Goal: Task Accomplishment & Management: Manage account settings

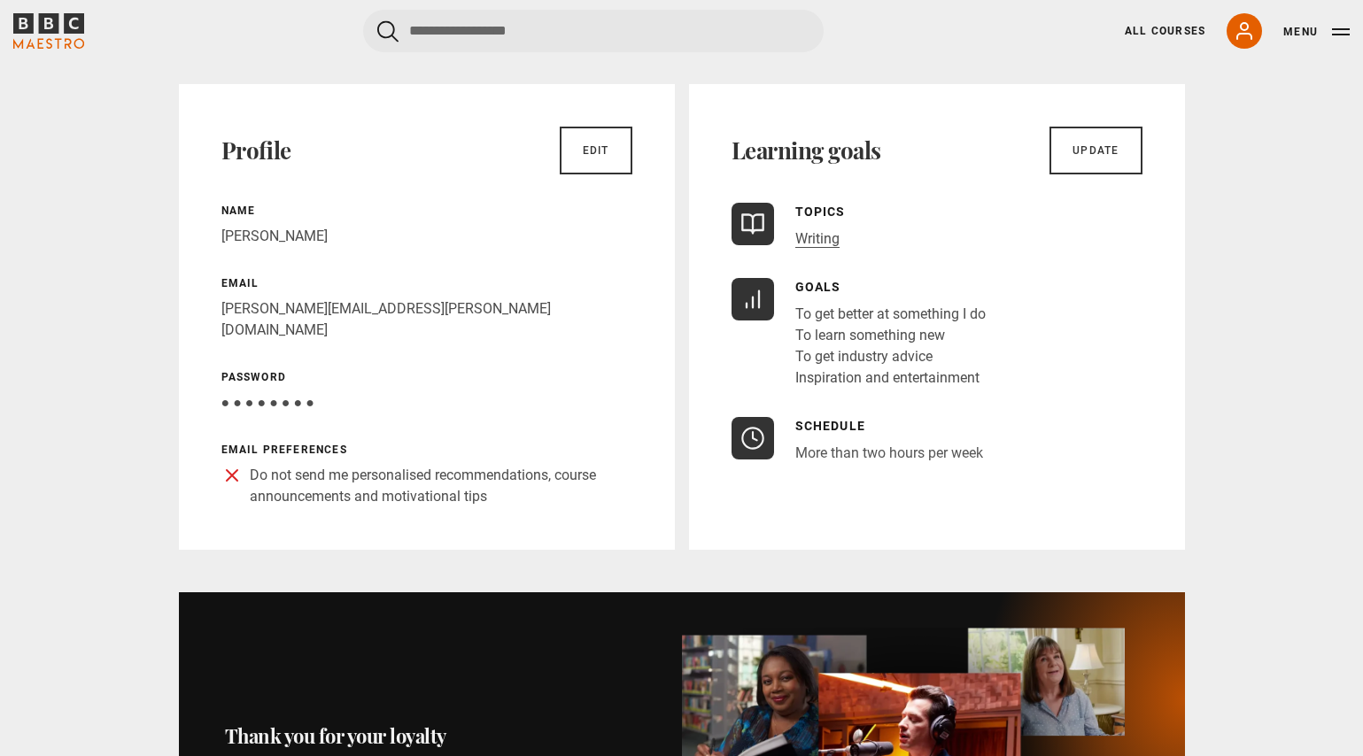
scroll to position [114, 0]
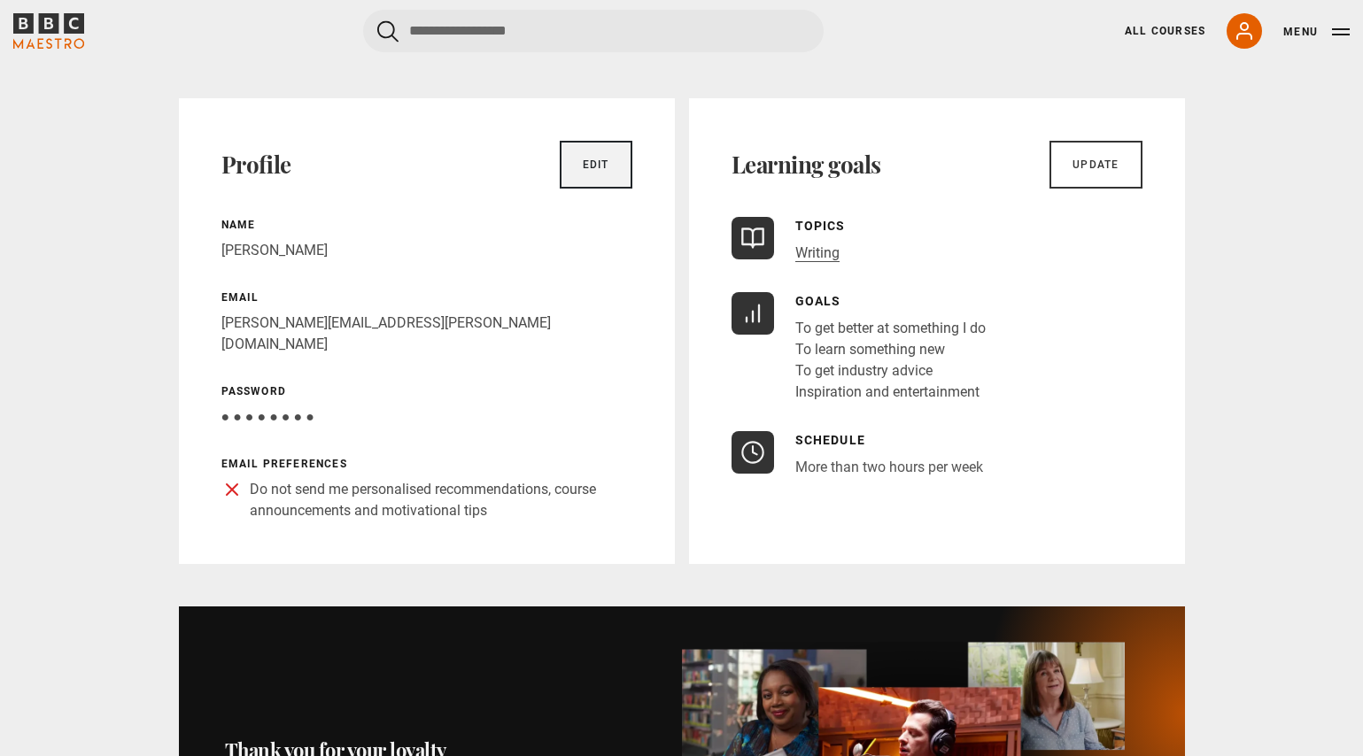
click at [606, 166] on link "Edit" at bounding box center [596, 165] width 73 height 48
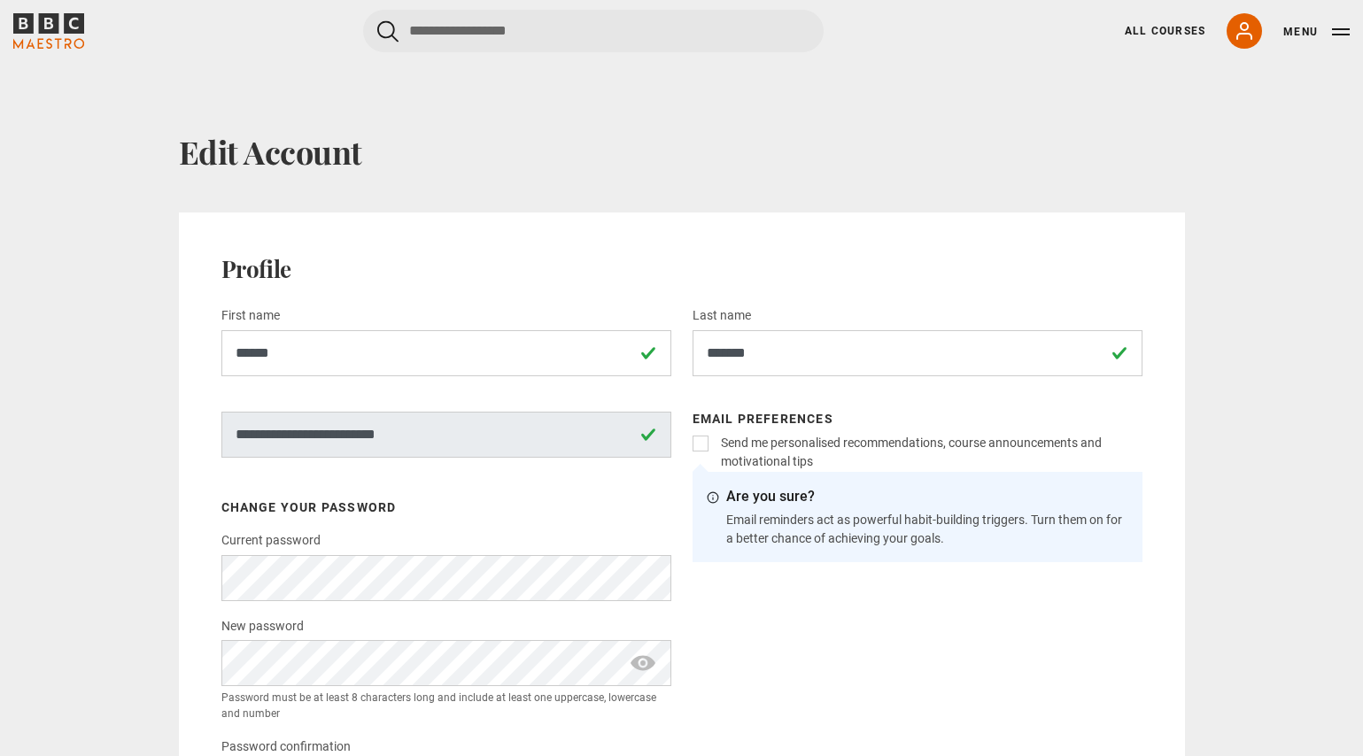
click at [714, 437] on label "Send me personalised recommendations, course announcements and motivational tips" at bounding box center [928, 452] width 429 height 37
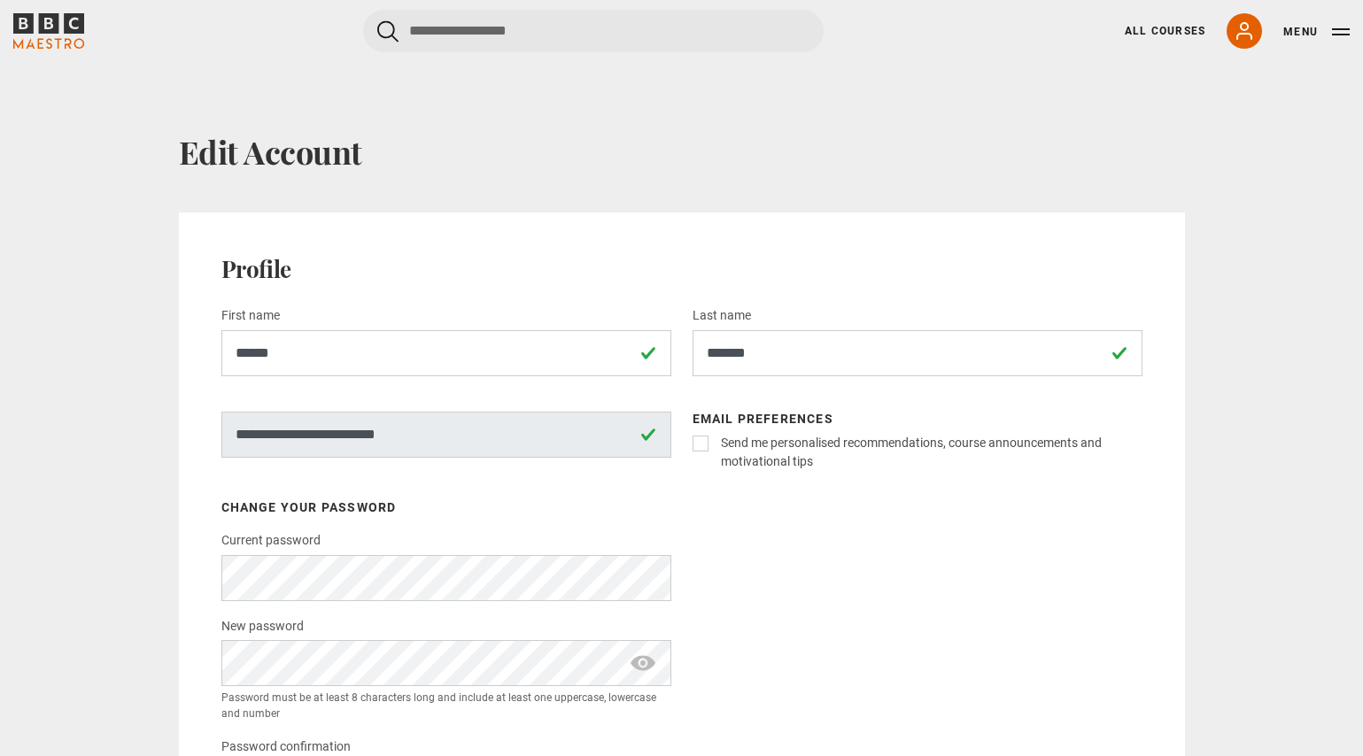
click at [1336, 27] on button "Menu" at bounding box center [1316, 32] width 66 height 18
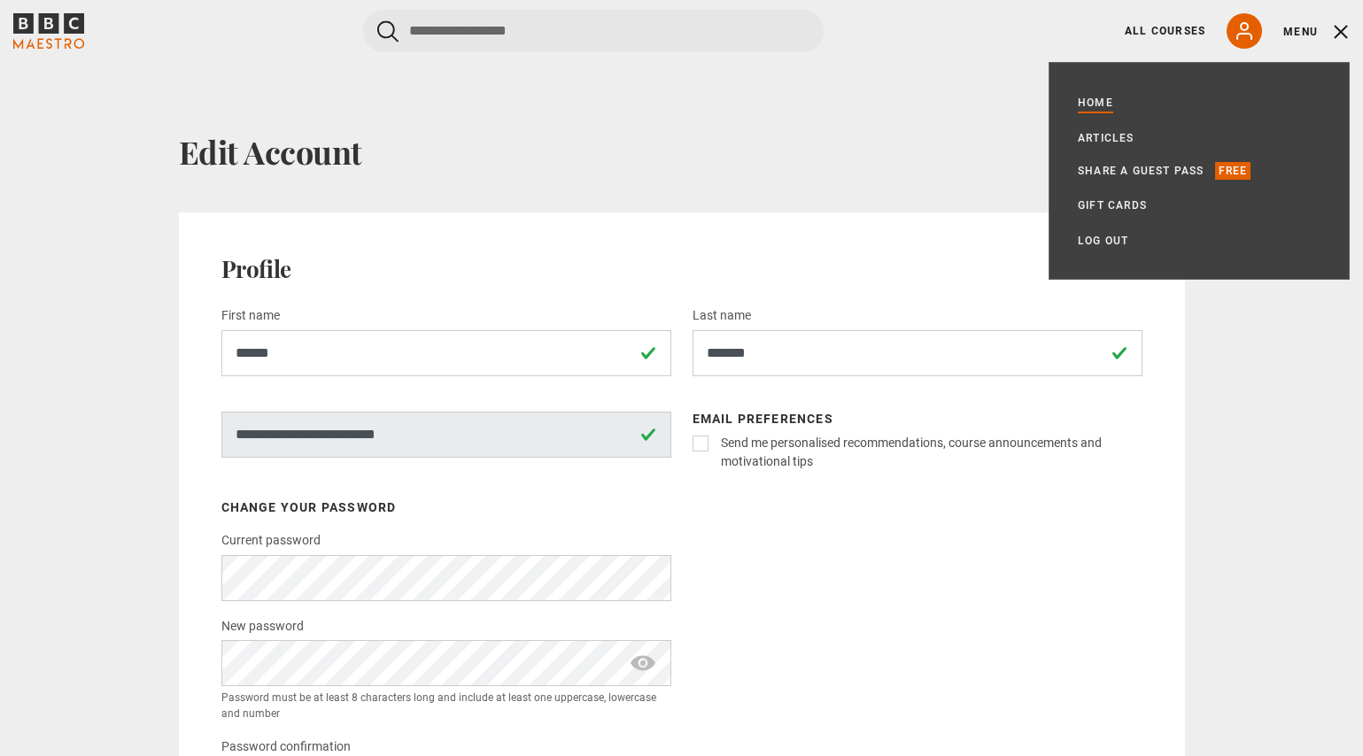
click at [1095, 106] on link "Home" at bounding box center [1095, 103] width 35 height 18
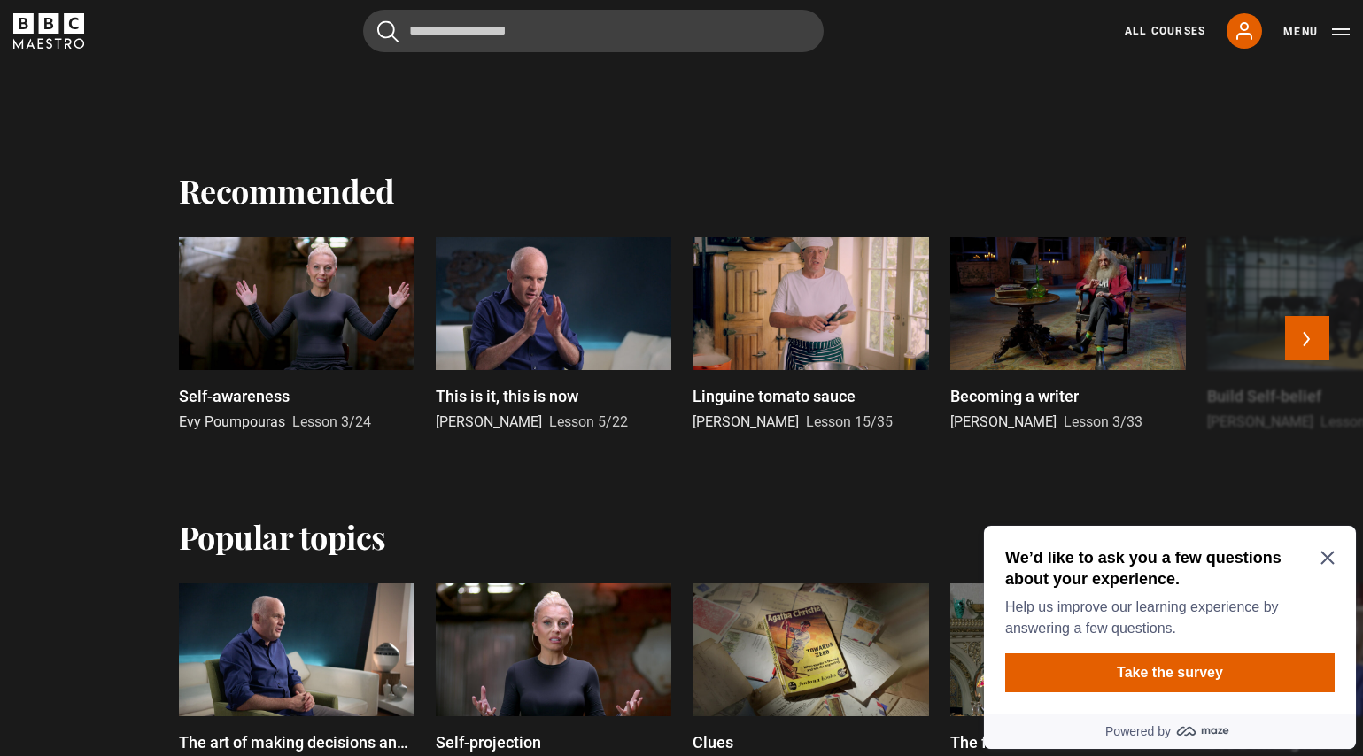
scroll to position [712, 0]
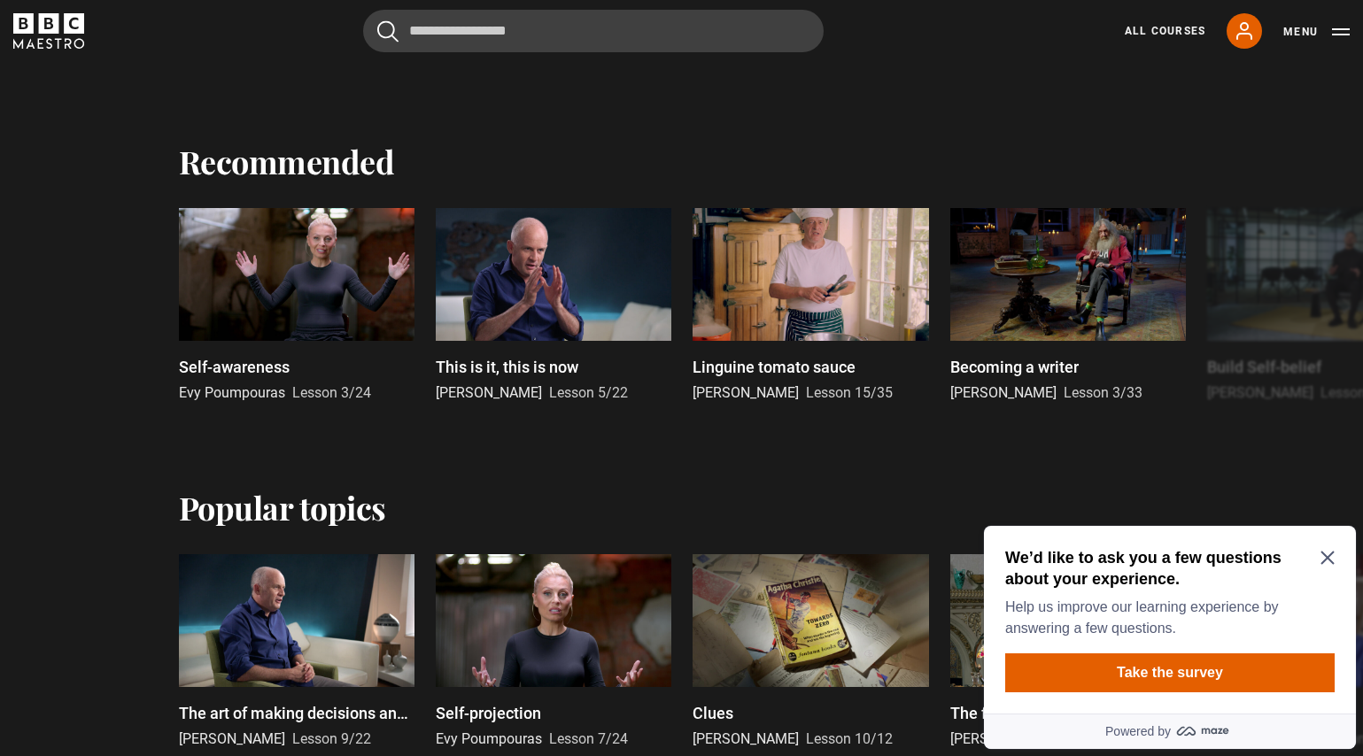
click at [1325, 550] on h2 "We’d like to ask you a few questions about your experience." at bounding box center [1166, 568] width 322 height 43
click at [1328, 551] on icon "Close Maze Prompt" at bounding box center [1327, 558] width 14 height 14
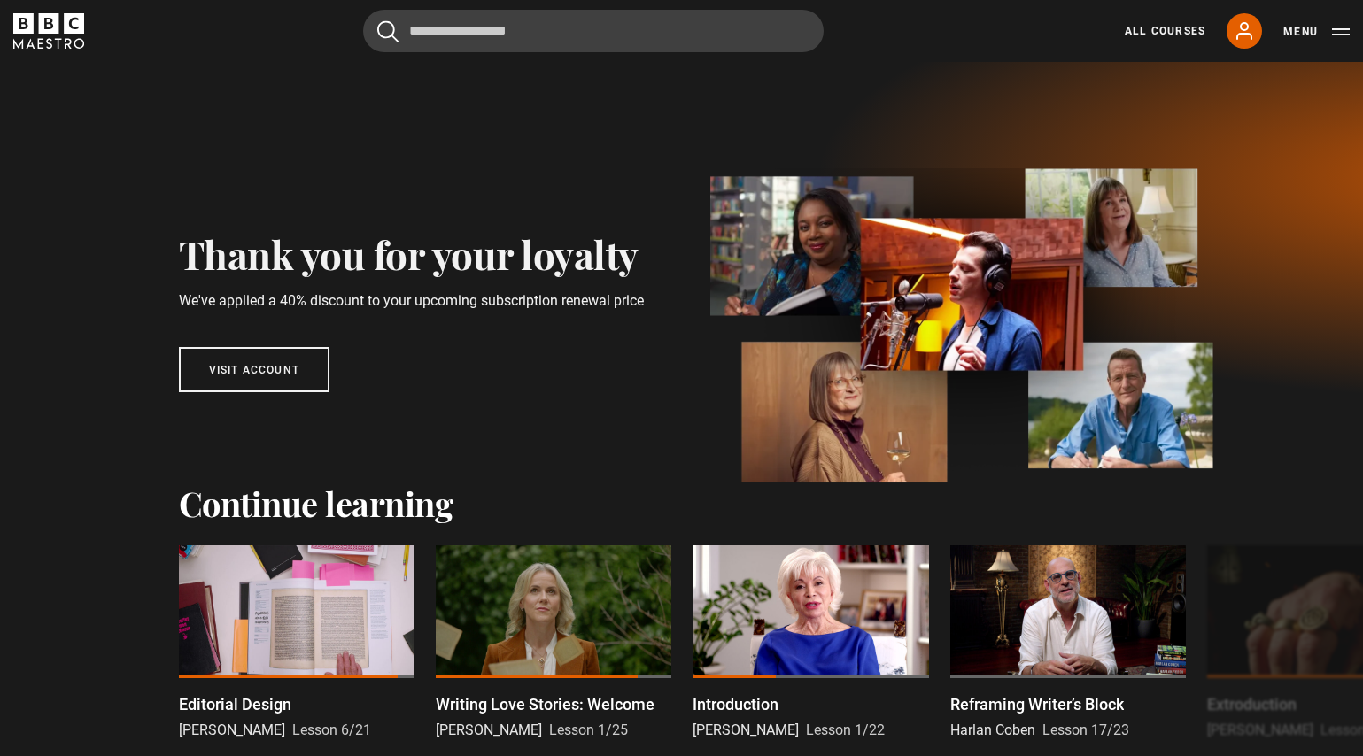
scroll to position [0, 0]
click at [1243, 28] on icon at bounding box center [1244, 30] width 21 height 21
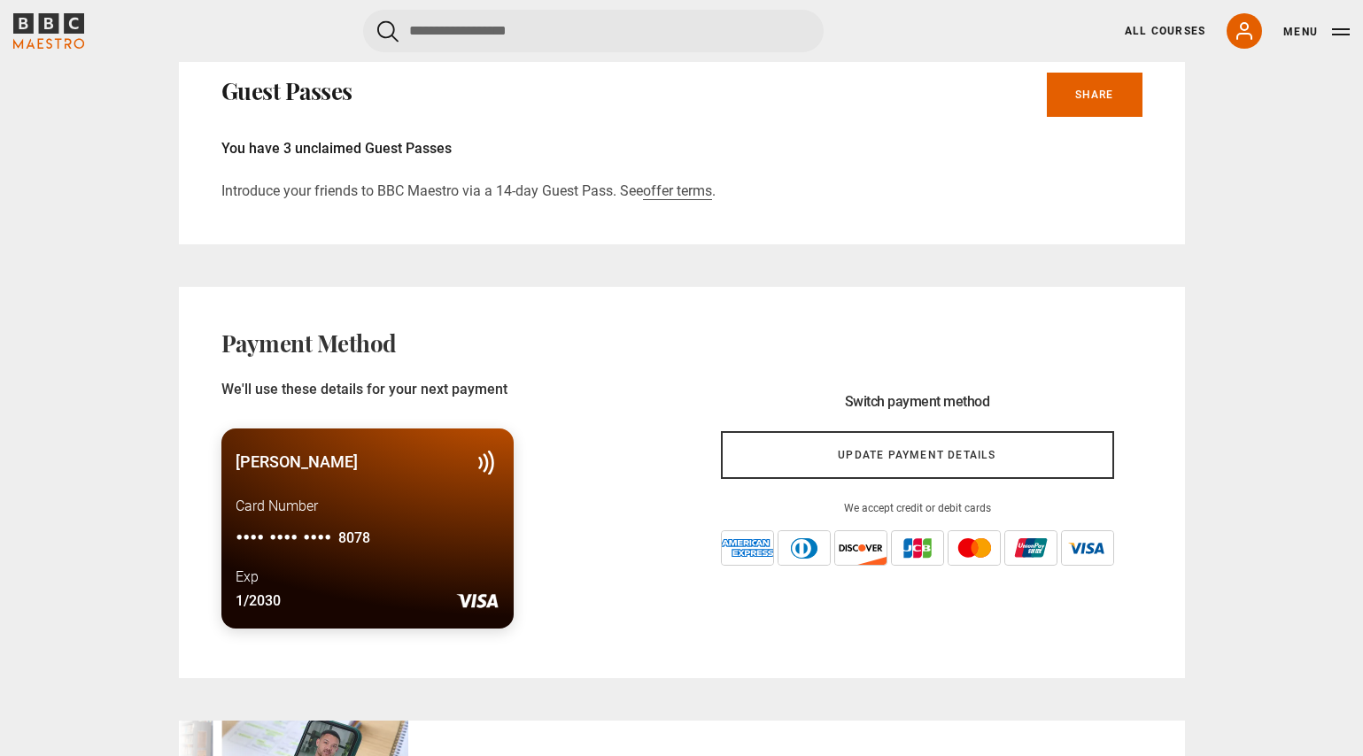
scroll to position [1481, 0]
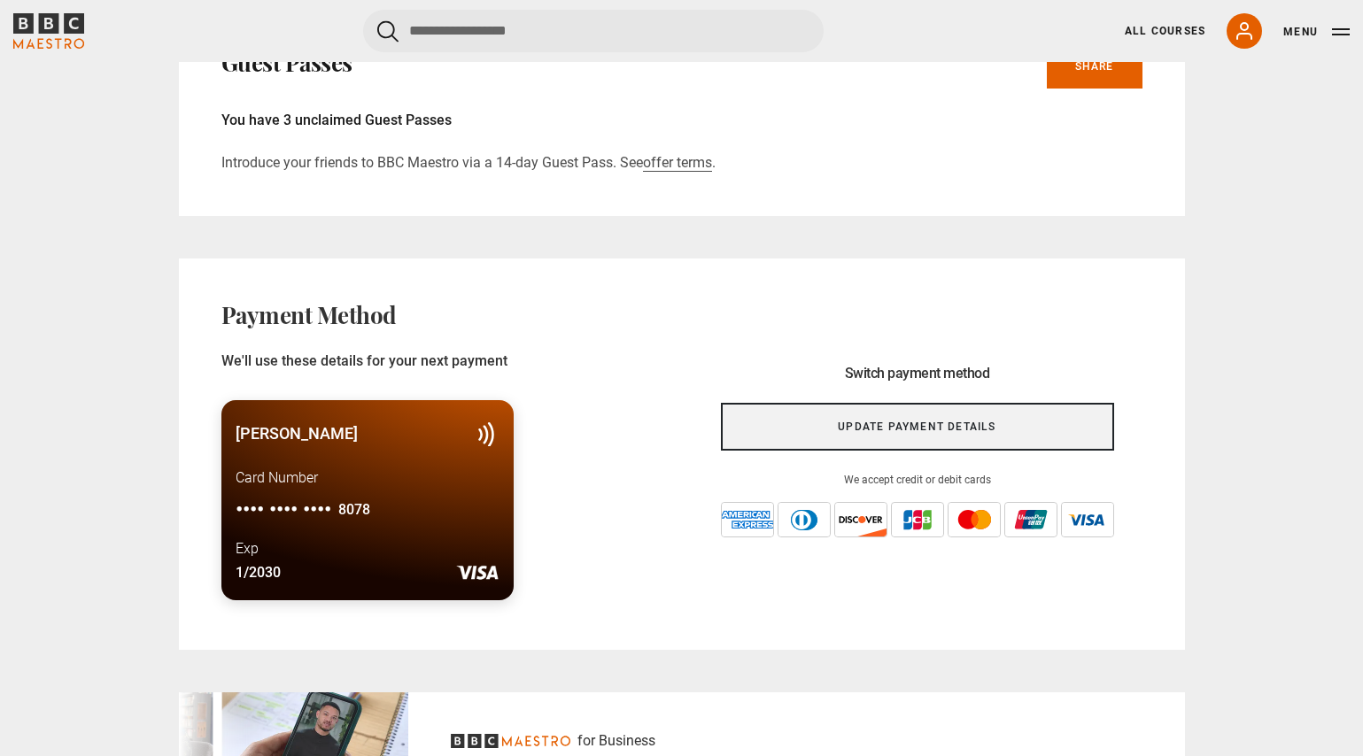
click at [925, 403] on link "Update payment details" at bounding box center [917, 427] width 393 height 48
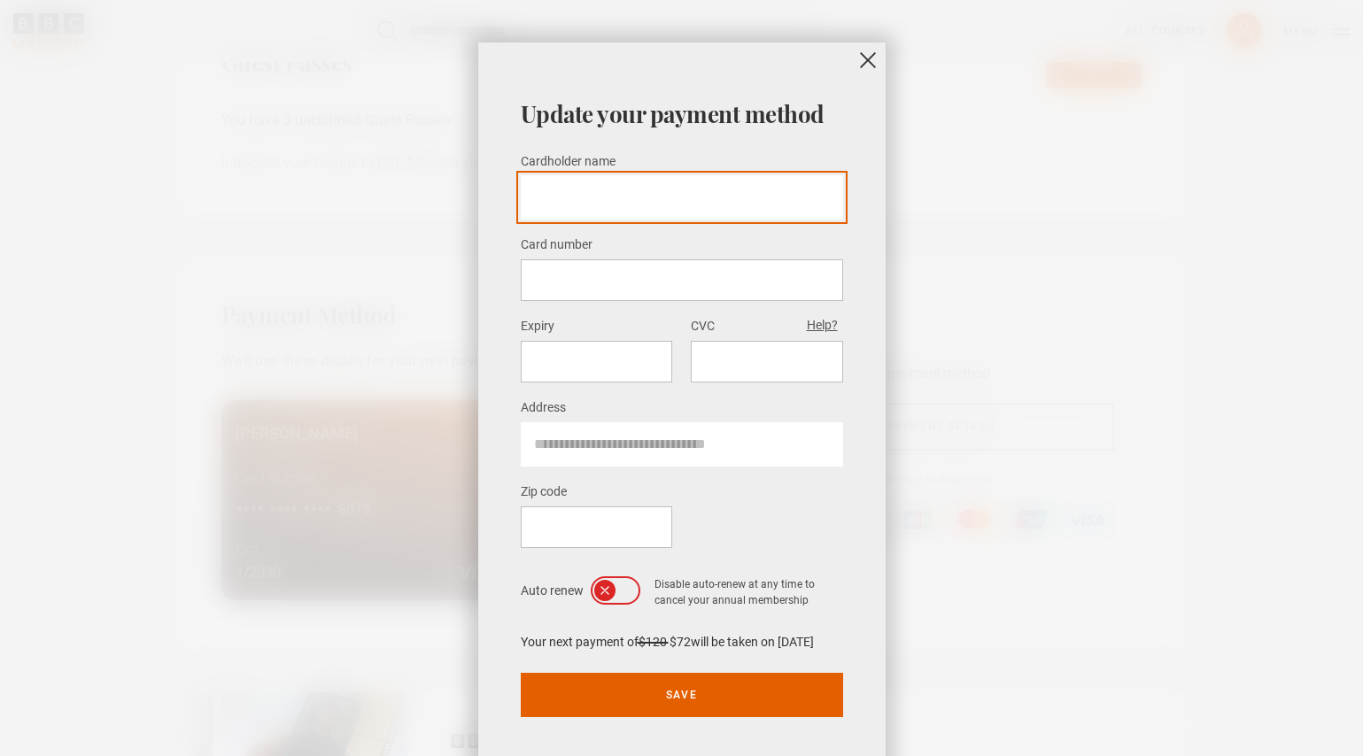
click at [668, 194] on input "Cardholder name *" at bounding box center [682, 197] width 322 height 44
type input "**********"
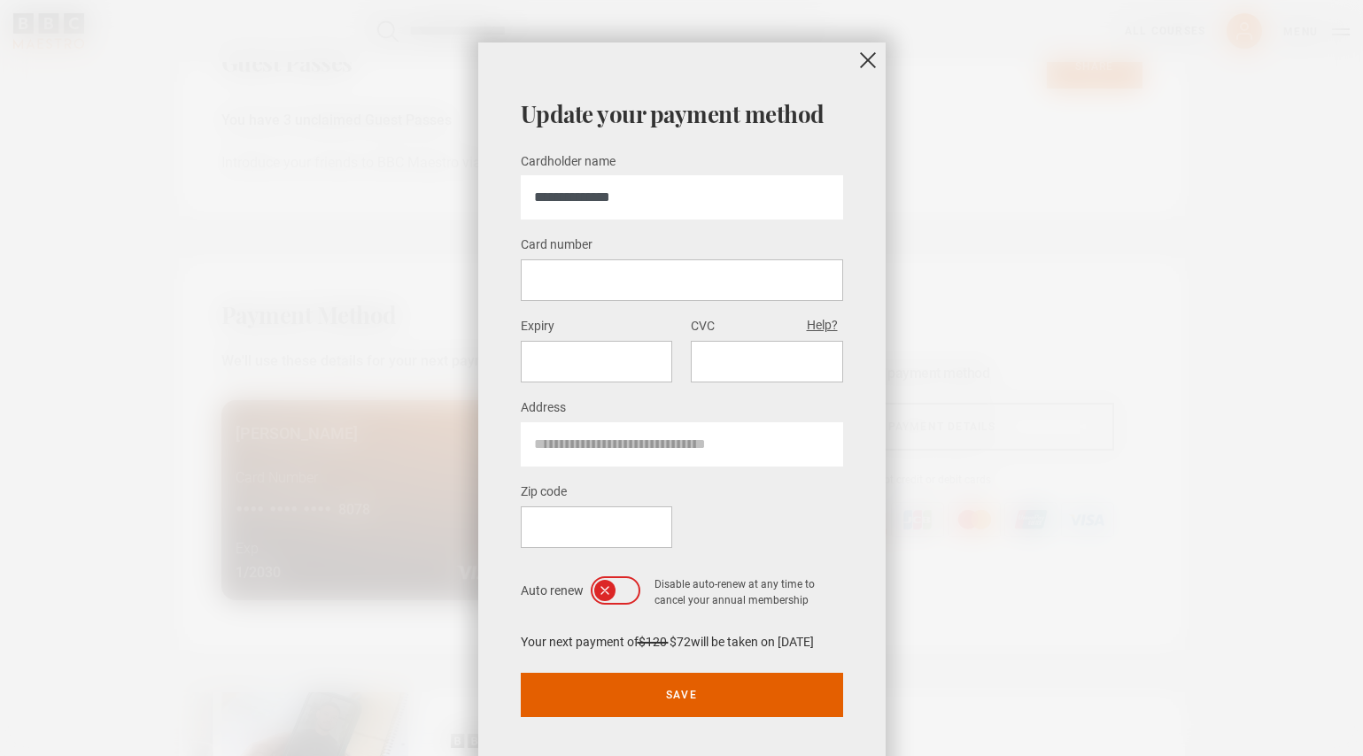
click at [615, 345] on div at bounding box center [596, 362] width 151 height 42
click at [623, 349] on div at bounding box center [596, 362] width 151 height 42
click at [624, 347] on div at bounding box center [596, 362] width 151 height 42
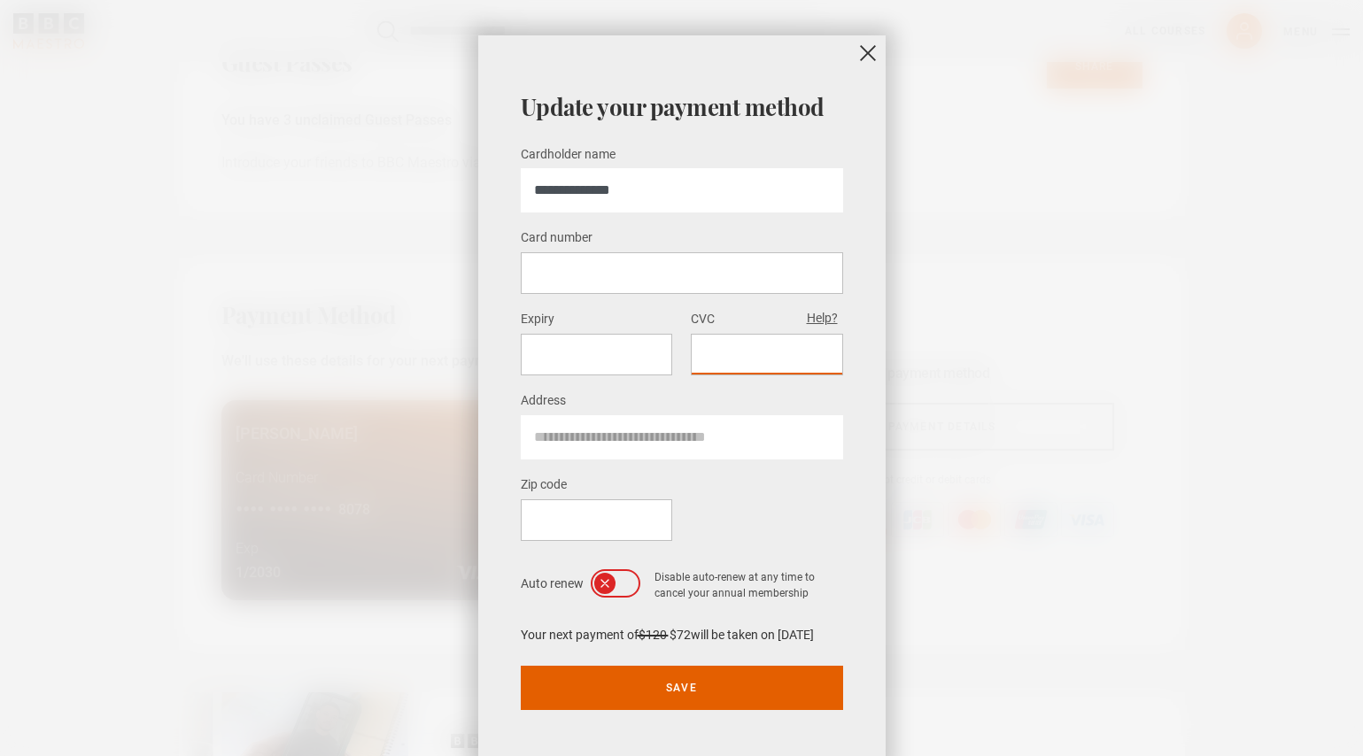
scroll to position [3, 0]
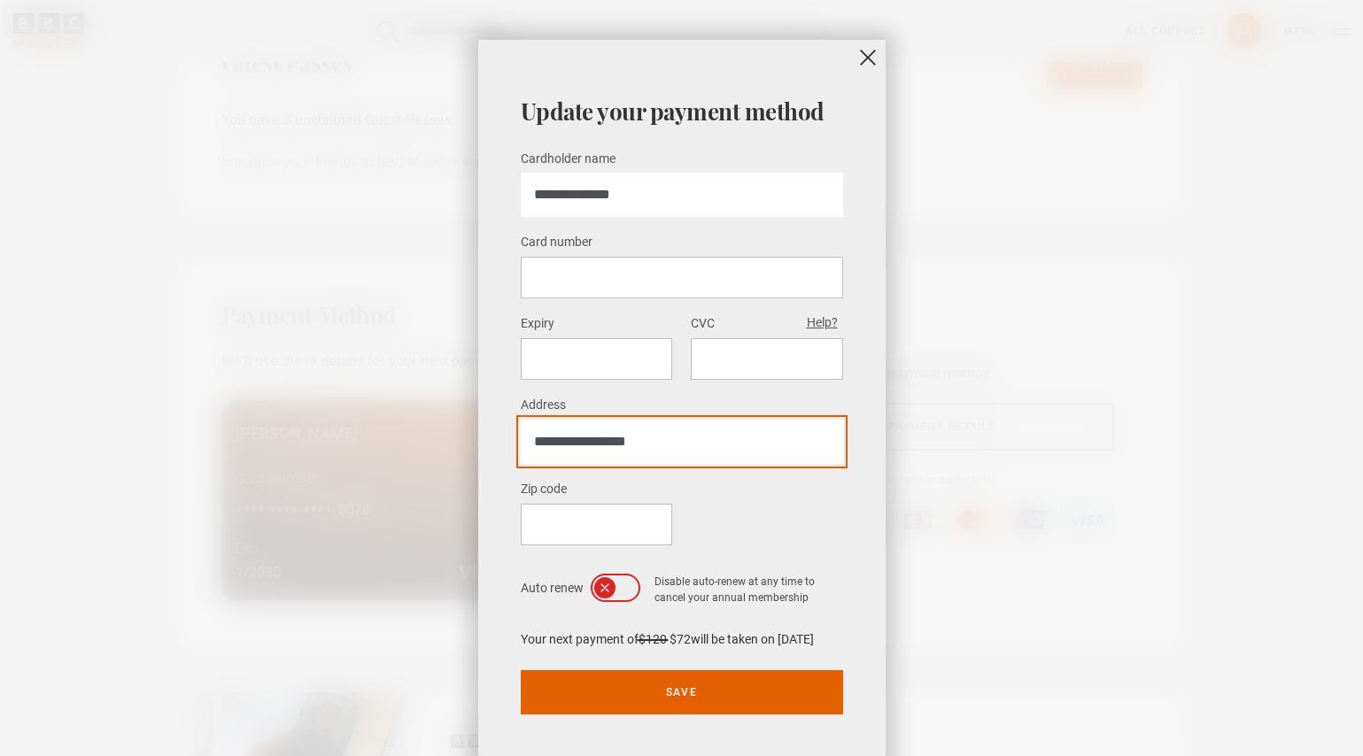
type input "**********"
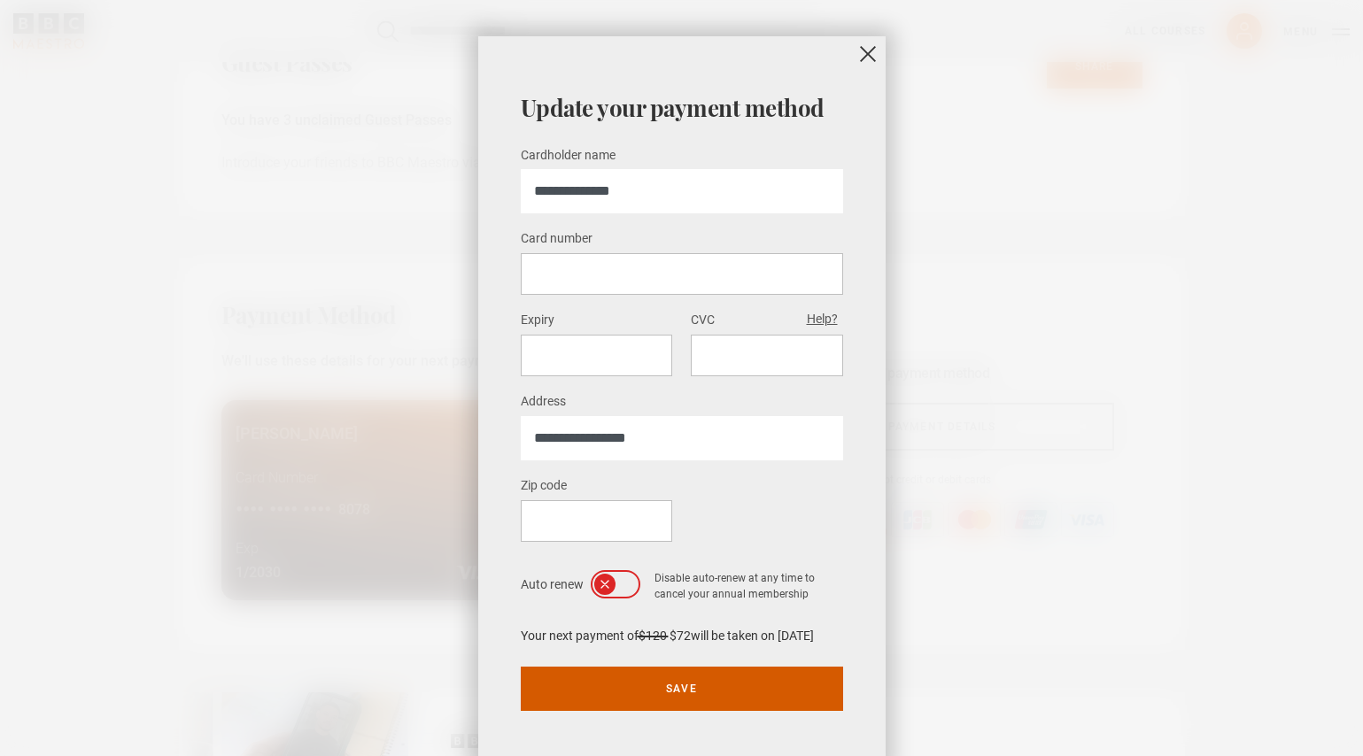
click at [736, 696] on button "Save" at bounding box center [682, 689] width 322 height 44
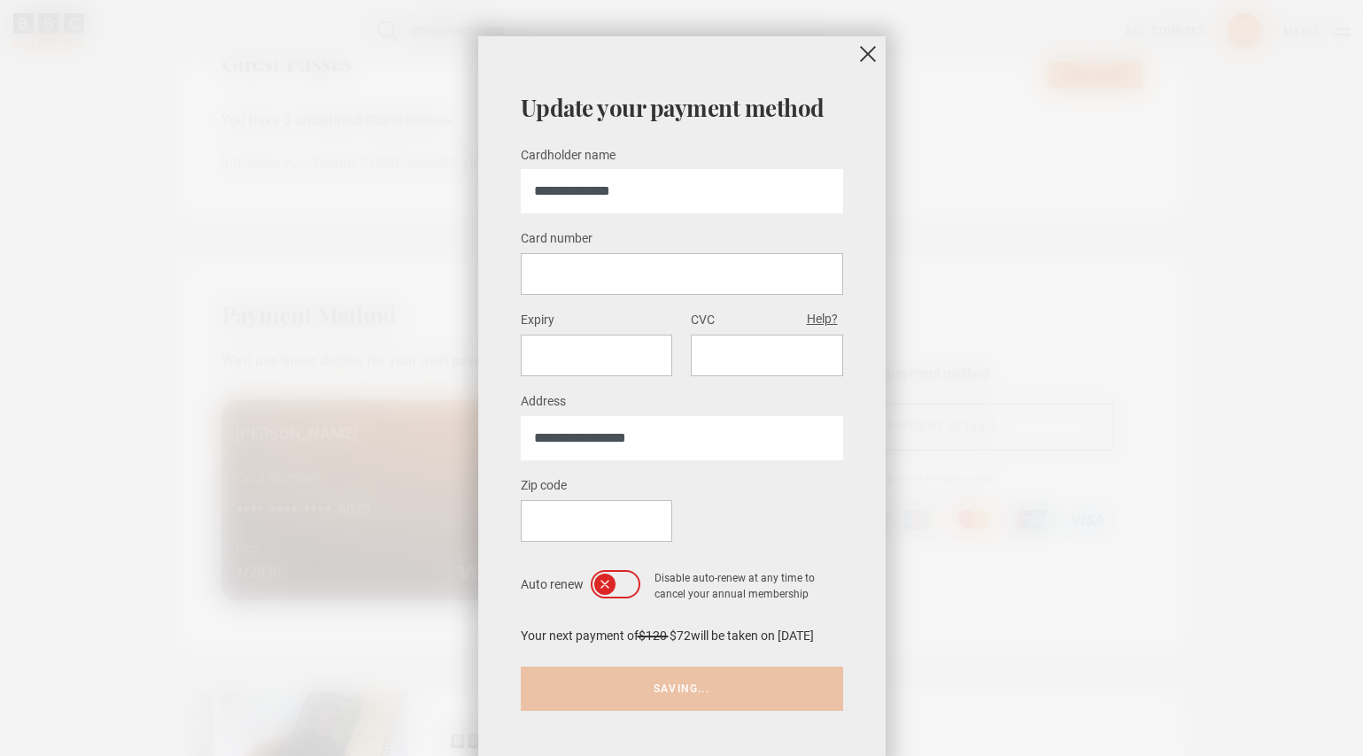
scroll to position [1, 0]
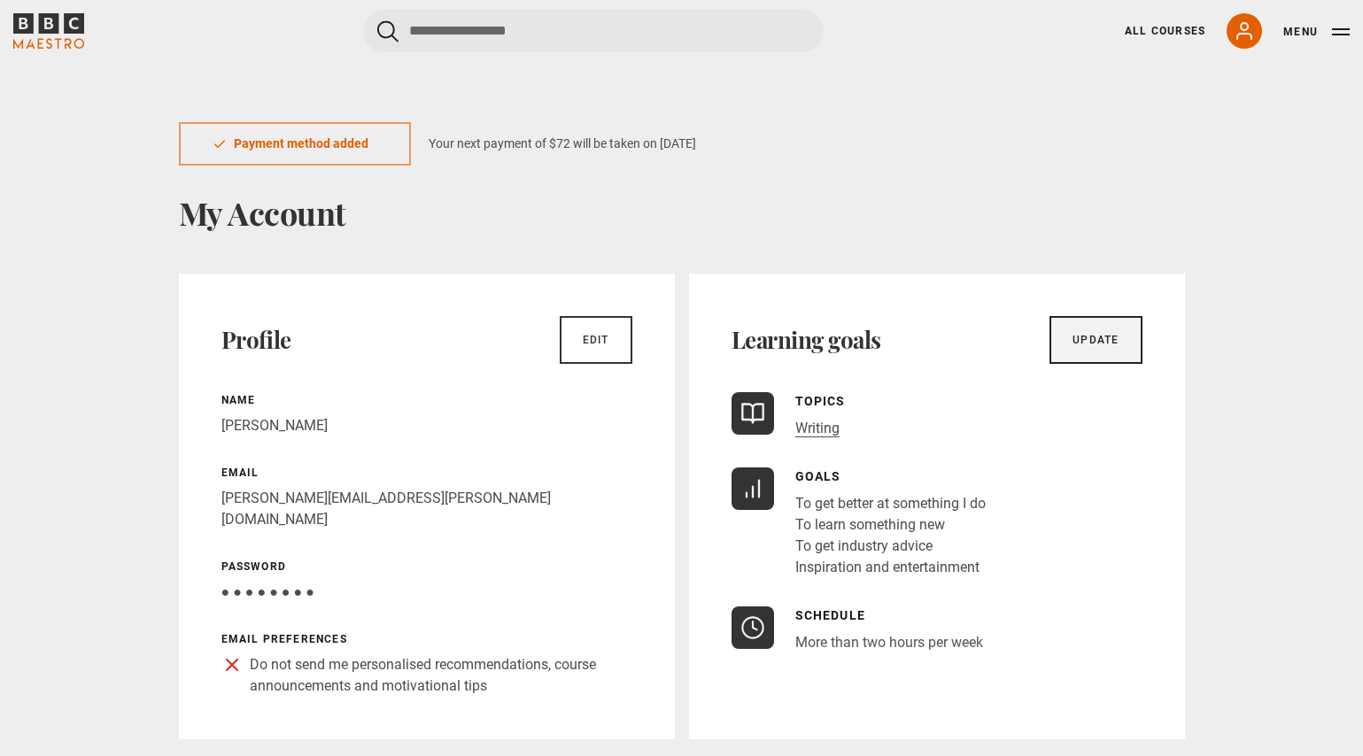
click at [1111, 345] on link "Update" at bounding box center [1095, 340] width 92 height 48
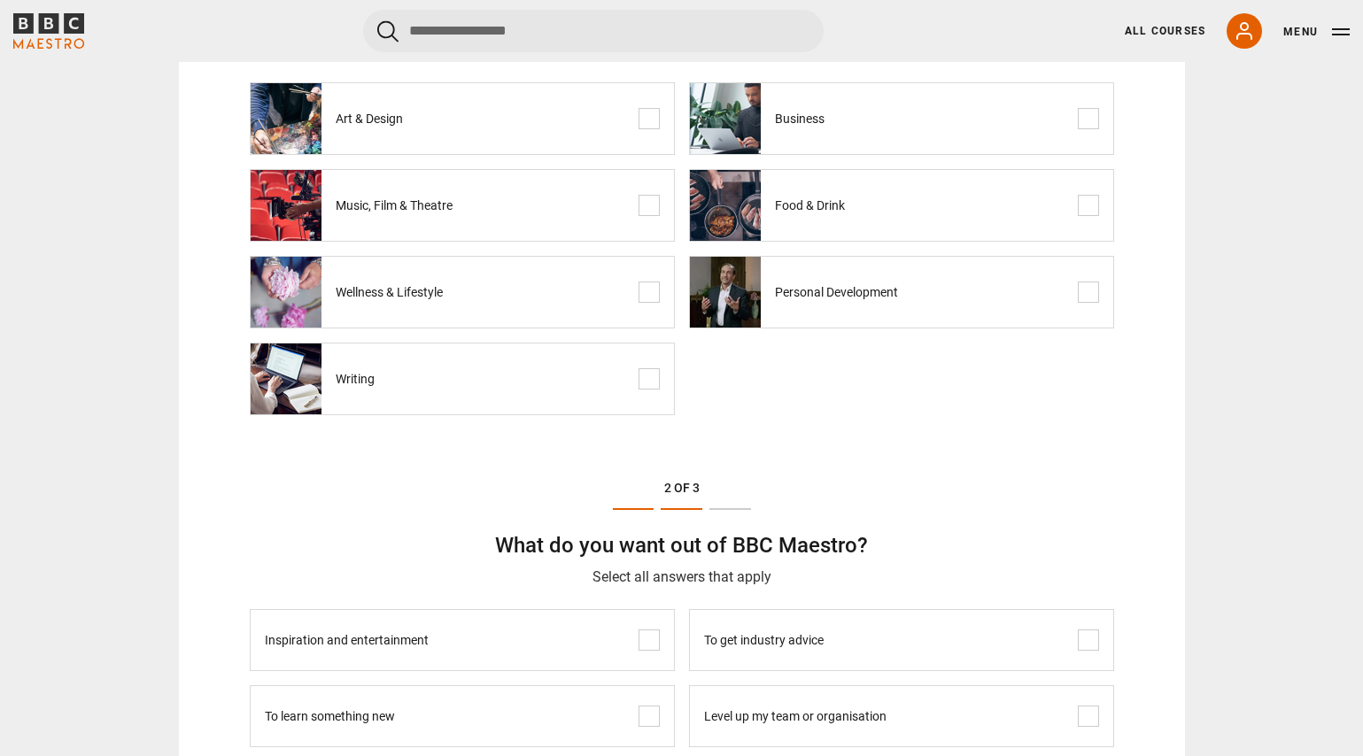
scroll to position [285, 0]
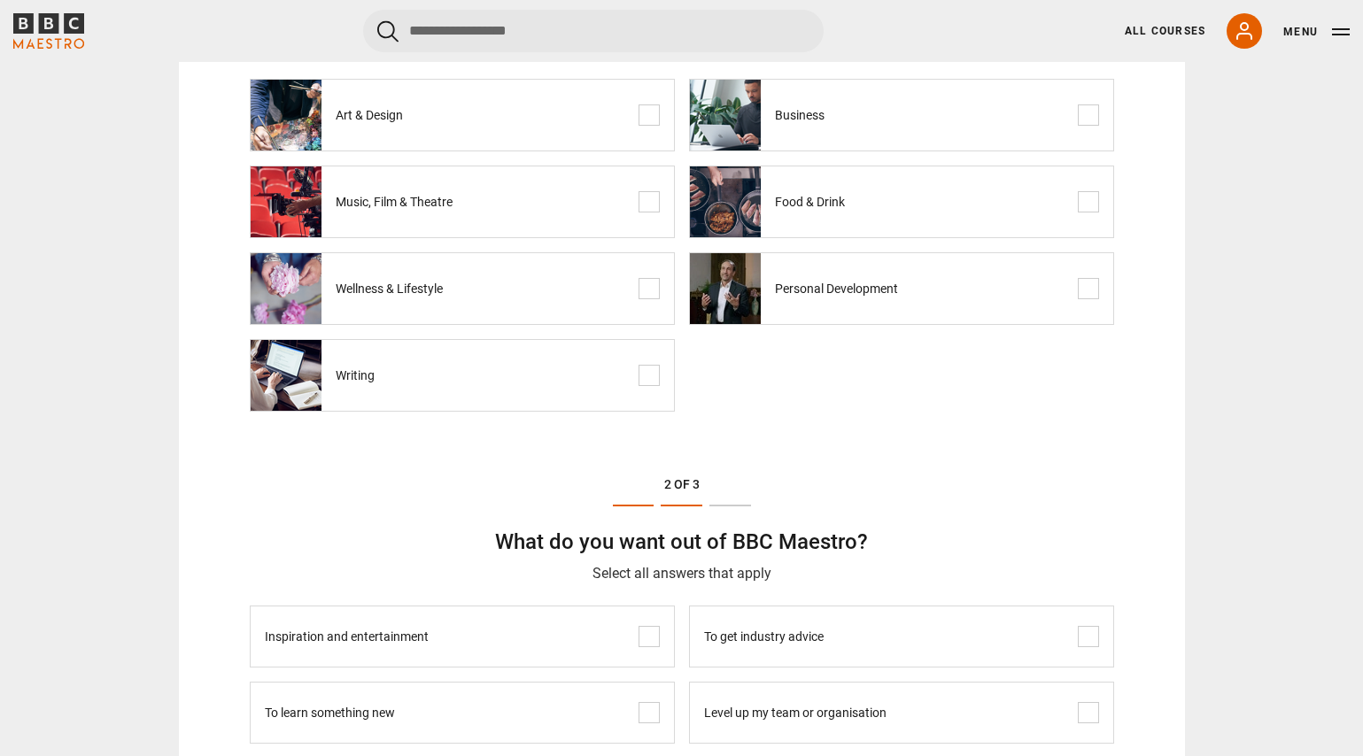
click at [1087, 292] on span at bounding box center [1088, 288] width 21 height 21
click at [646, 293] on span at bounding box center [649, 288] width 21 height 21
drag, startPoint x: 654, startPoint y: 205, endPoint x: 654, endPoint y: 181, distance: 23.9
click at [654, 205] on span at bounding box center [649, 201] width 21 height 21
click at [645, 109] on span at bounding box center [649, 115] width 21 height 21
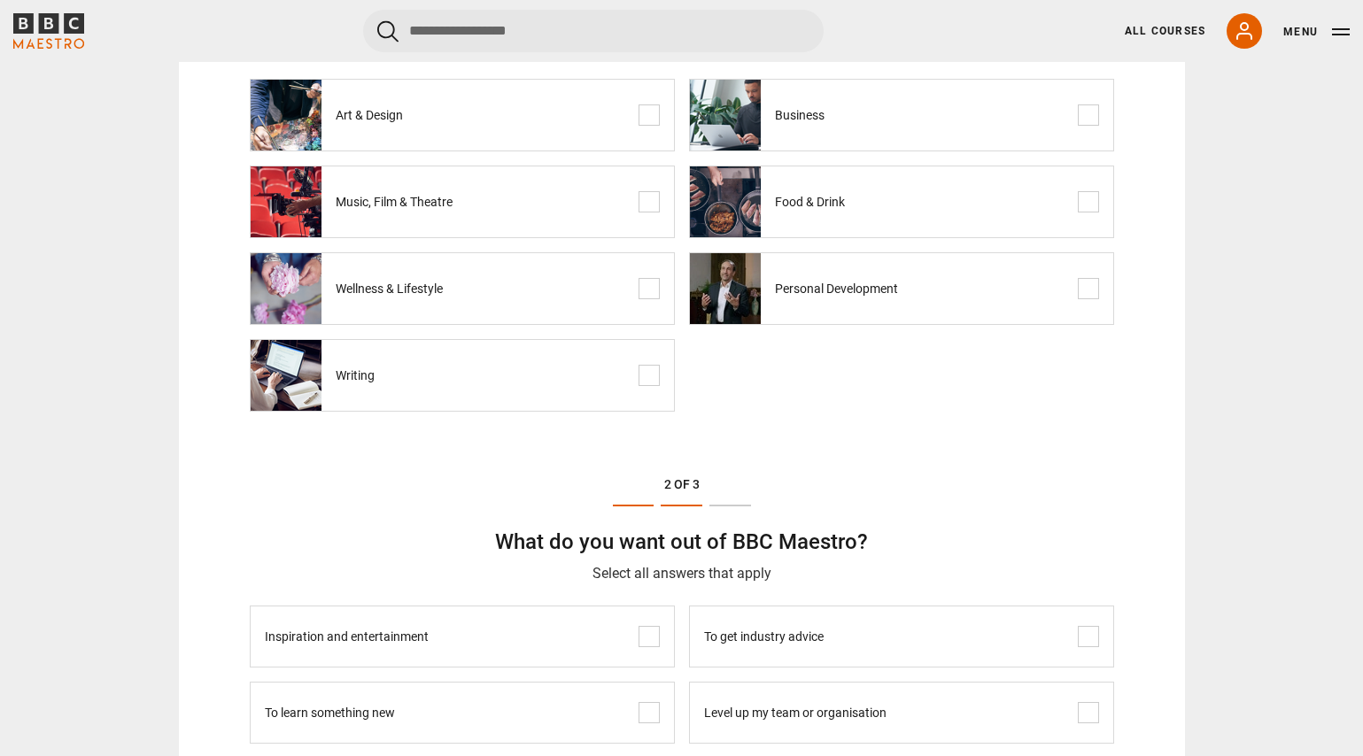
click at [1089, 193] on span at bounding box center [1088, 201] width 21 height 21
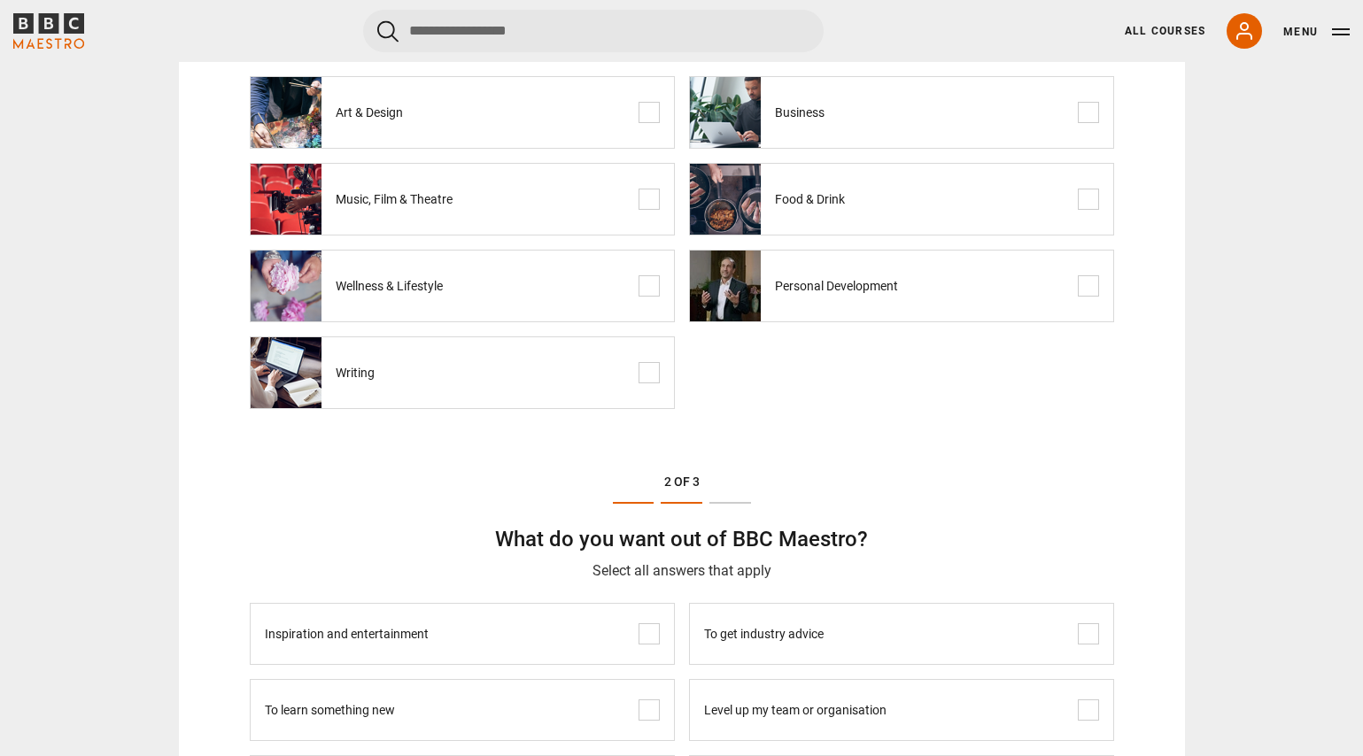
scroll to position [286, 0]
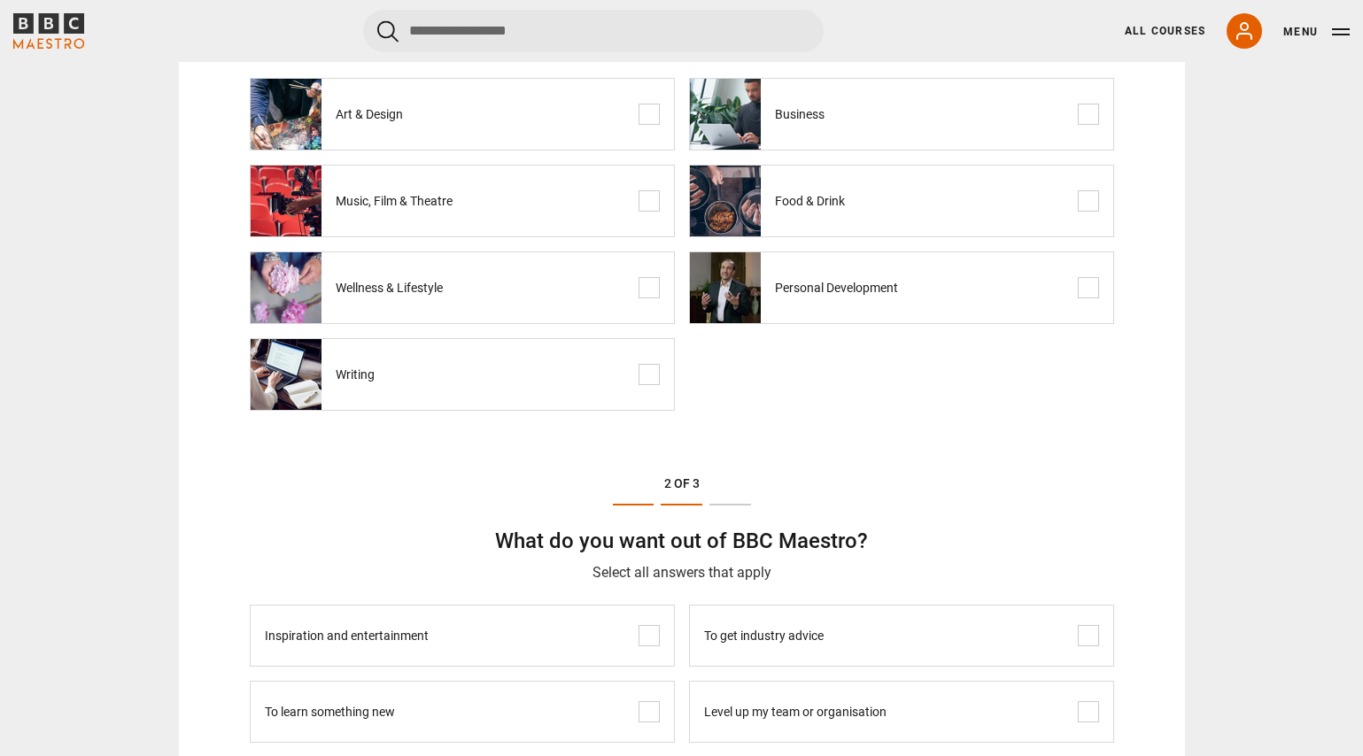
click at [1089, 112] on span at bounding box center [1088, 114] width 21 height 21
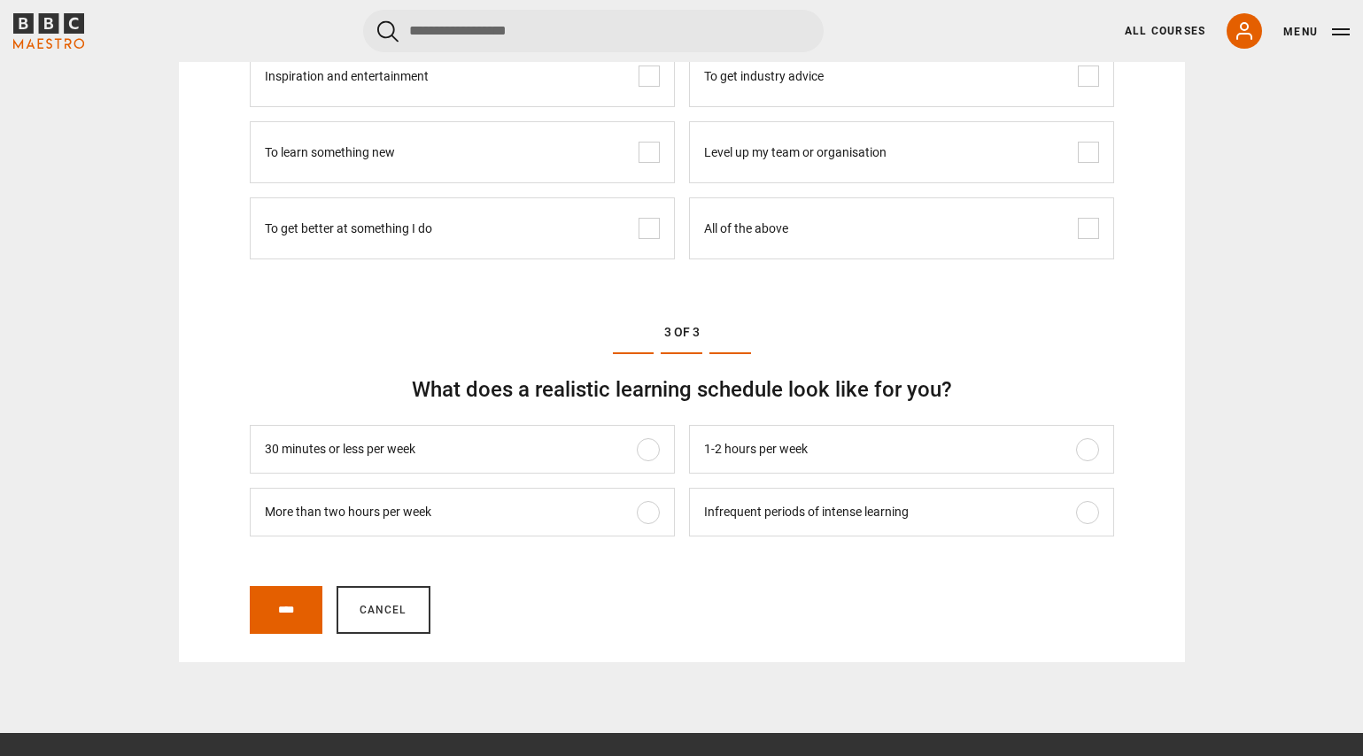
scroll to position [844, 0]
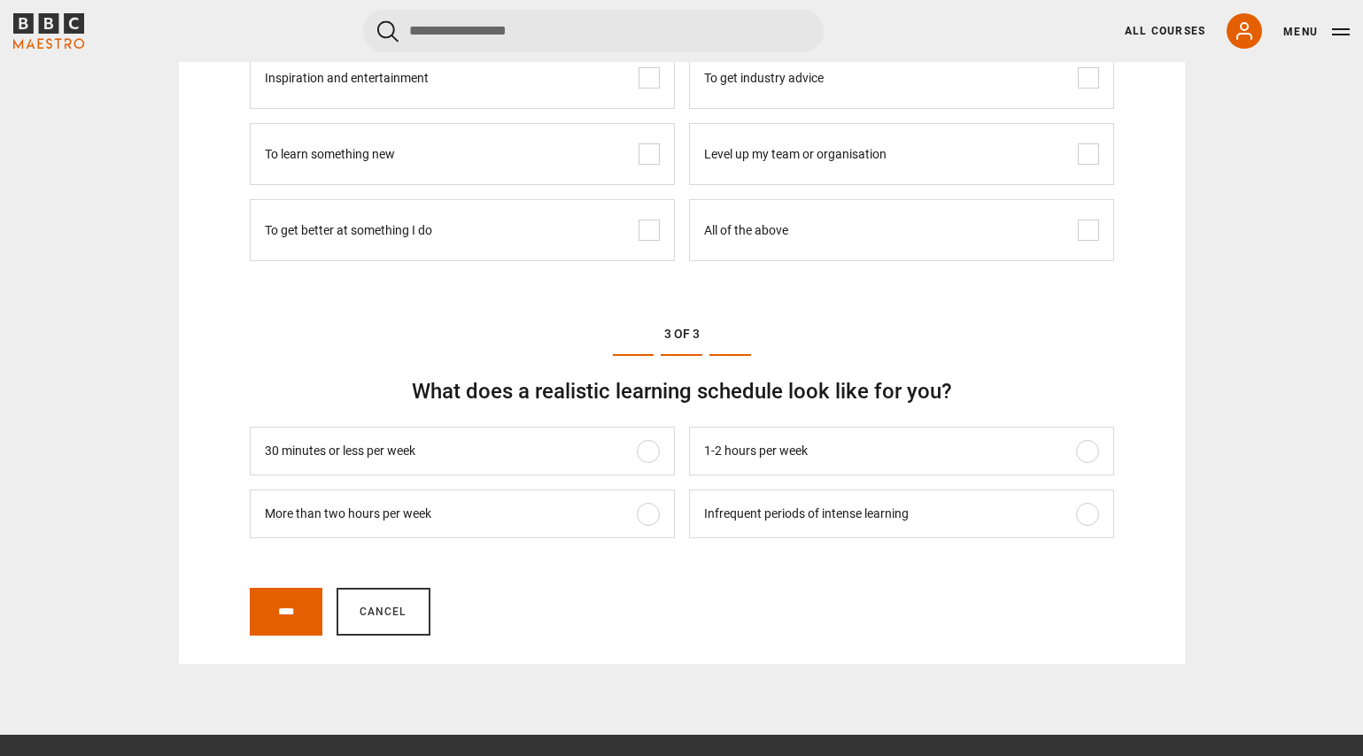
click at [1092, 231] on span at bounding box center [1088, 230] width 21 height 21
click at [308, 605] on input "****" at bounding box center [286, 612] width 73 height 48
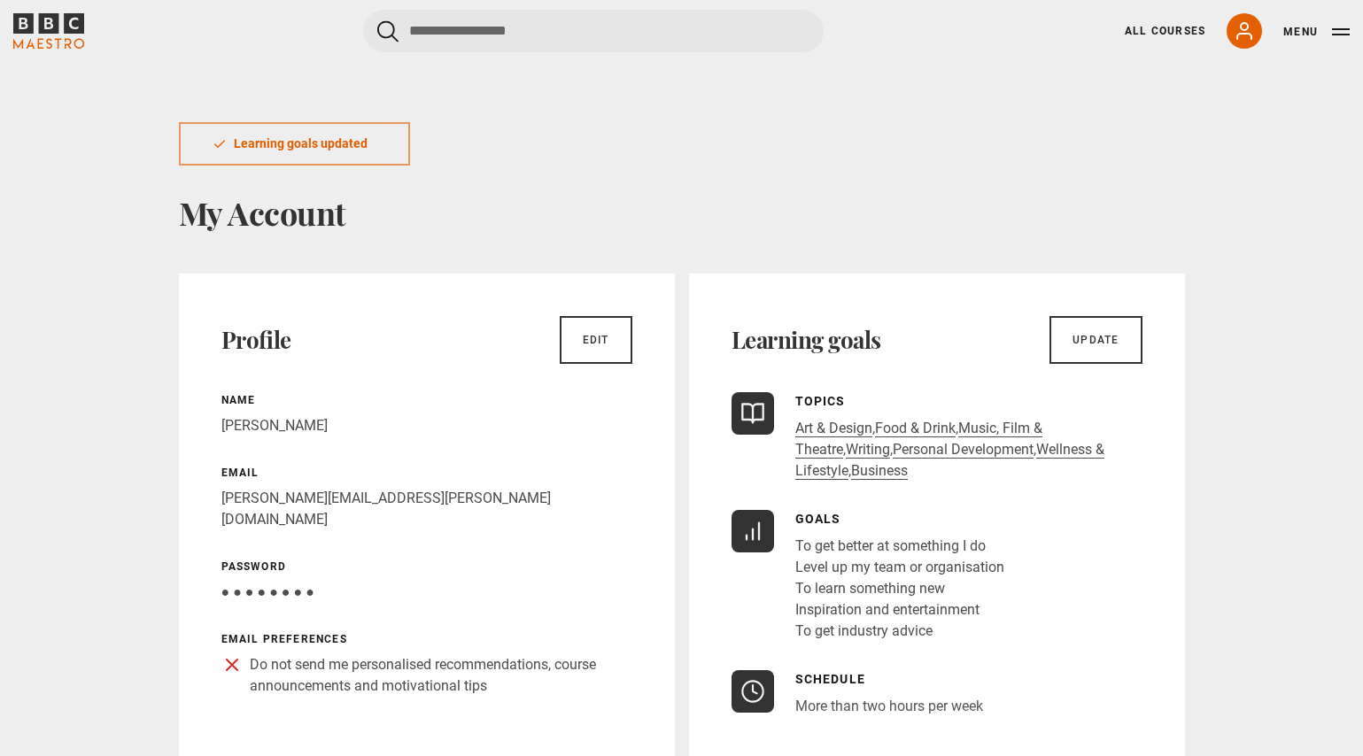
scroll to position [1, 0]
click at [1170, 28] on link "All Courses" at bounding box center [1165, 31] width 81 height 16
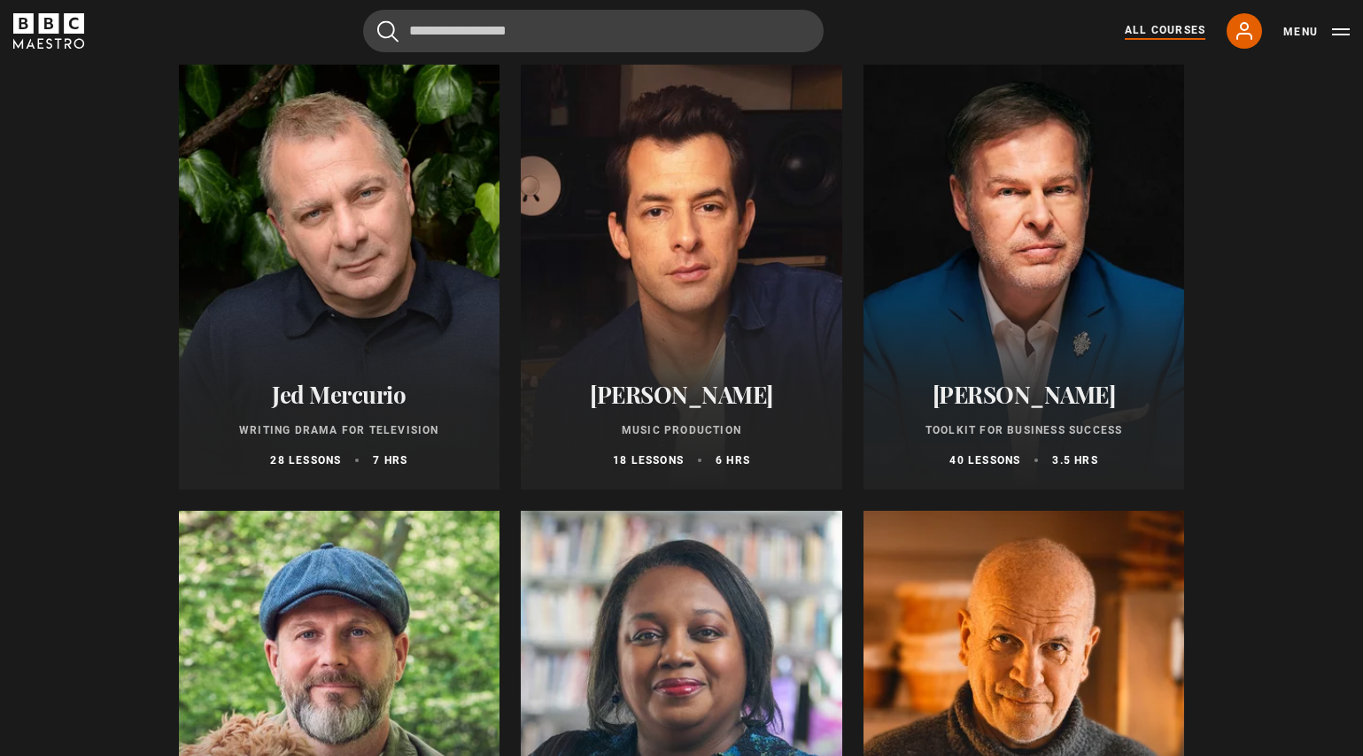
scroll to position [5122, 0]
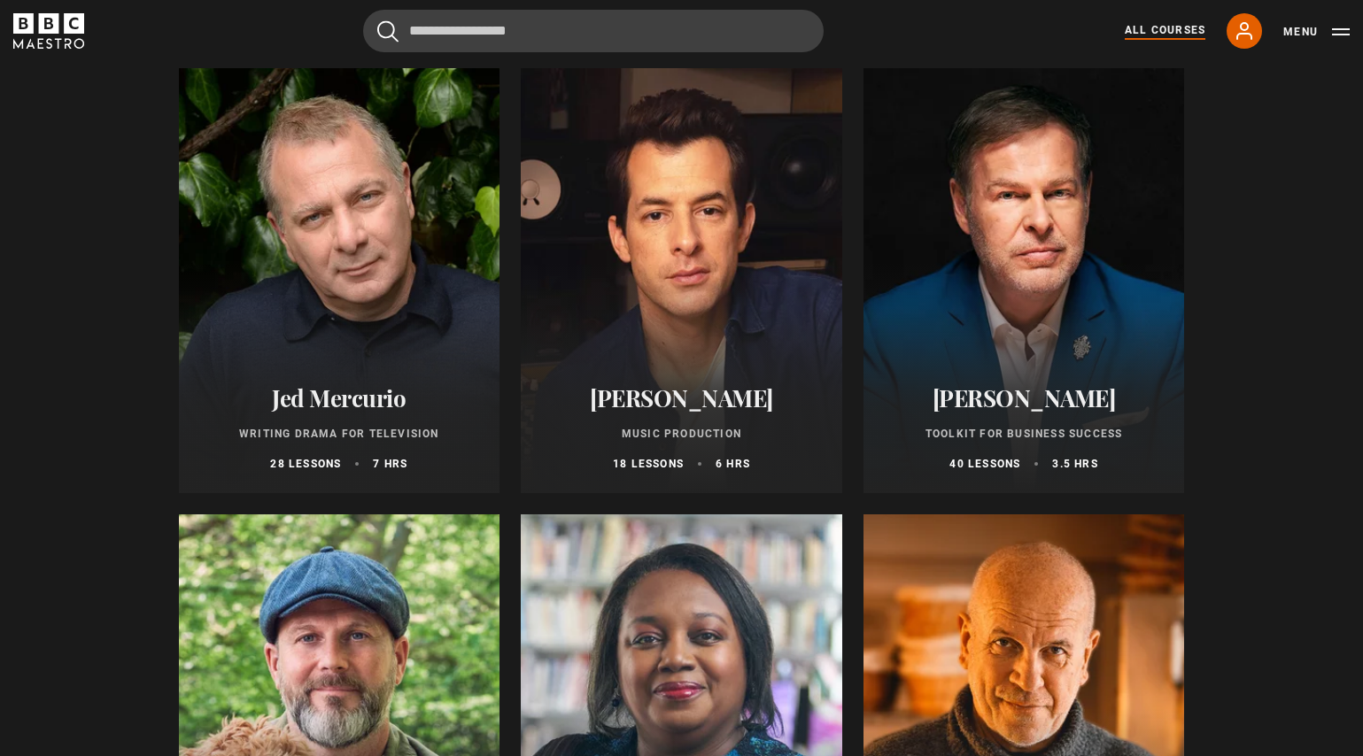
click at [1330, 33] on button "Menu" at bounding box center [1316, 32] width 66 height 18
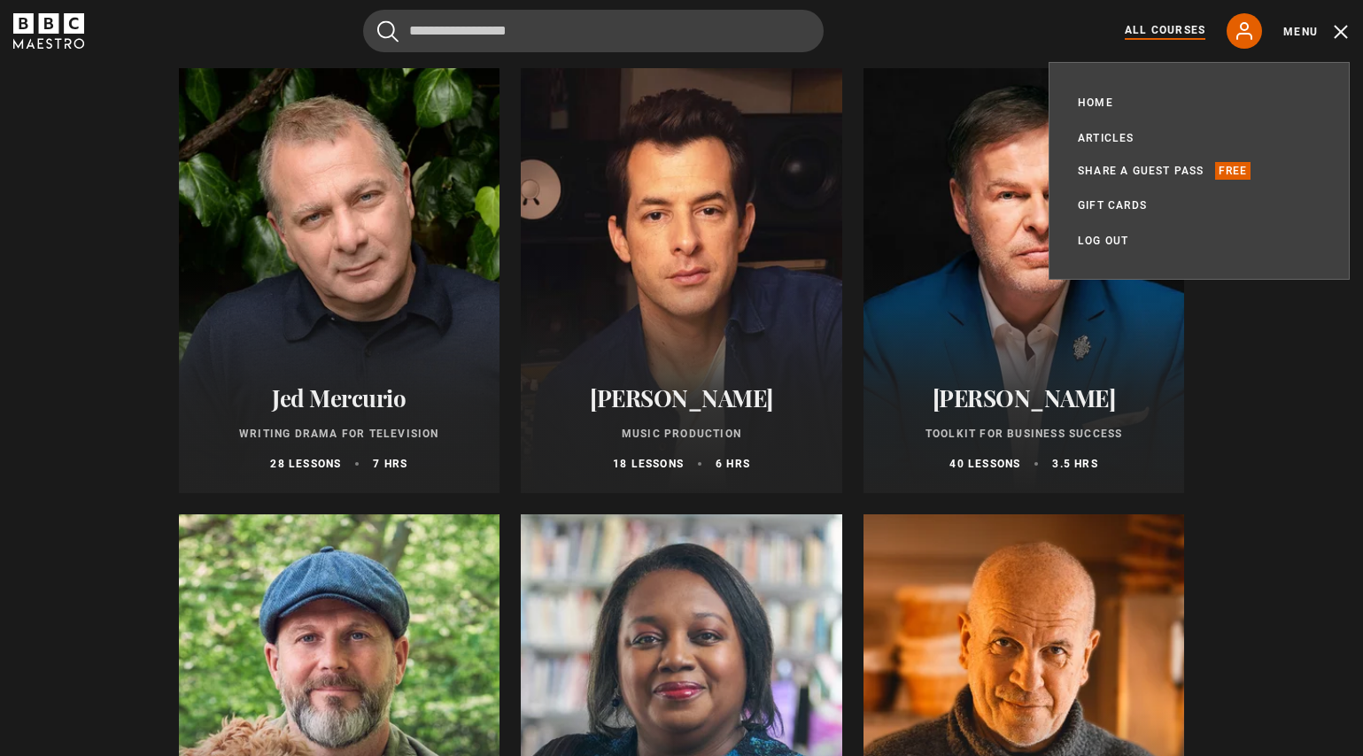
click at [1303, 269] on div "Home All Courses Membership Articles Share a guest pass Free Gift Cards My Acco…" at bounding box center [1199, 171] width 301 height 218
click at [1342, 32] on button "Menu" at bounding box center [1316, 32] width 66 height 18
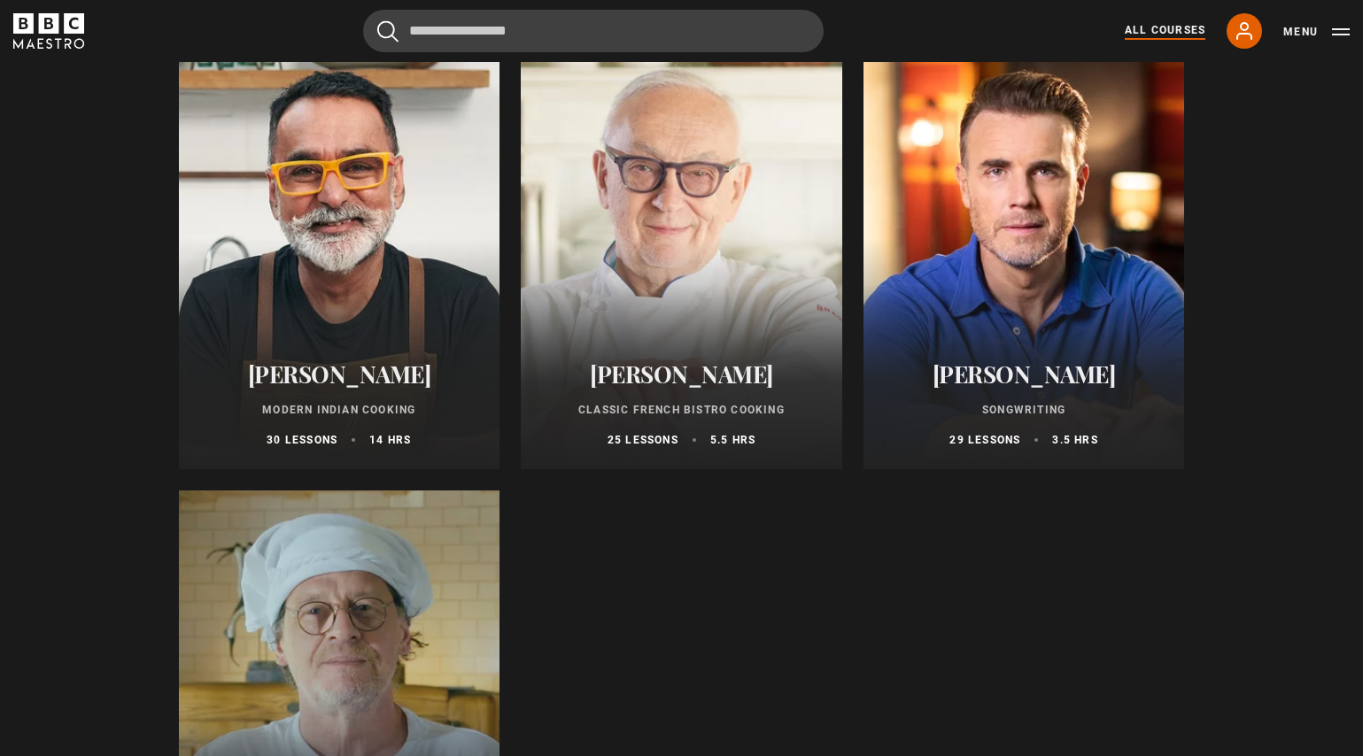
scroll to position [6487, 0]
